Goal: Information Seeking & Learning: Learn about a topic

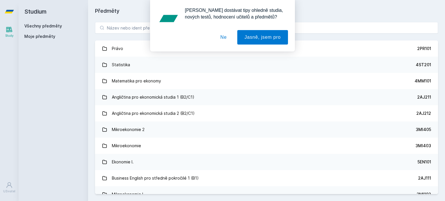
click at [231, 41] on button "Ne" at bounding box center [223, 37] width 21 height 14
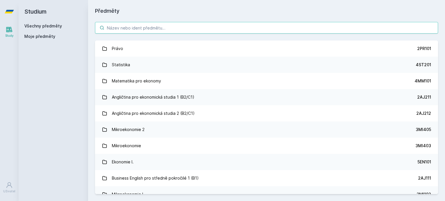
click at [162, 28] on input "search" at bounding box center [266, 28] width 343 height 12
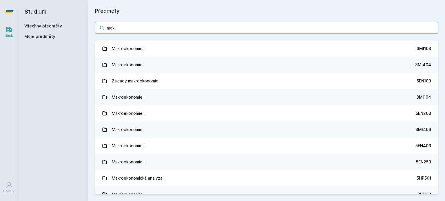
type input "mak"
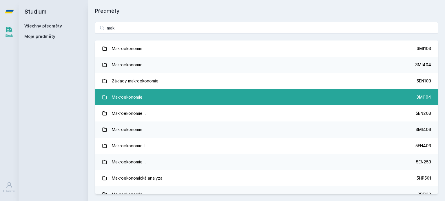
click at [182, 96] on link "Makroekonomie I 3MI104" at bounding box center [266, 97] width 343 height 16
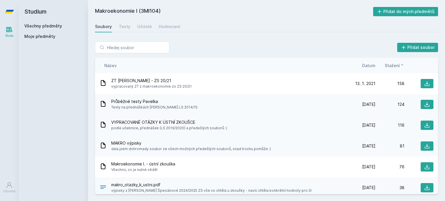
click at [180, 126] on span "podle učebnice, přednášek (LS 2019/2020) a předešlých souborů :)" at bounding box center [169, 128] width 116 height 6
click at [425, 125] on icon at bounding box center [427, 126] width 6 height 6
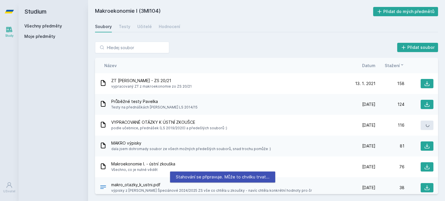
click at [423, 140] on div "MAKRO výpisky dala jsem dohromady soubor ze všech možných předešlých souborů, s…" at bounding box center [266, 146] width 343 height 21
click at [424, 146] on icon at bounding box center [427, 146] width 6 height 6
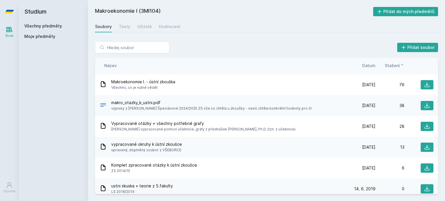
scroll to position [87, 0]
